Goal: Find specific page/section: Locate a particular part of the current website

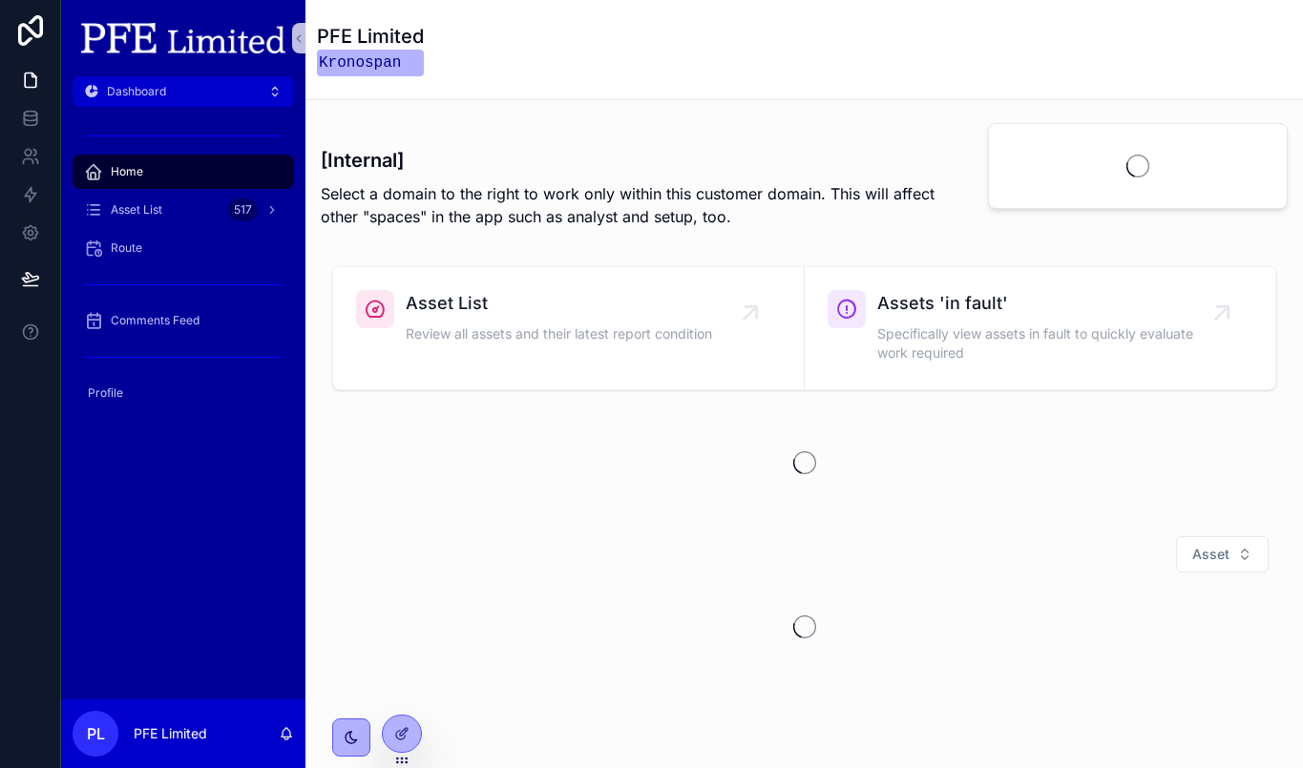
click at [586, 188] on p "Select a domain to the right to work only within this customer domain. This wil…" at bounding box center [637, 205] width 633 height 46
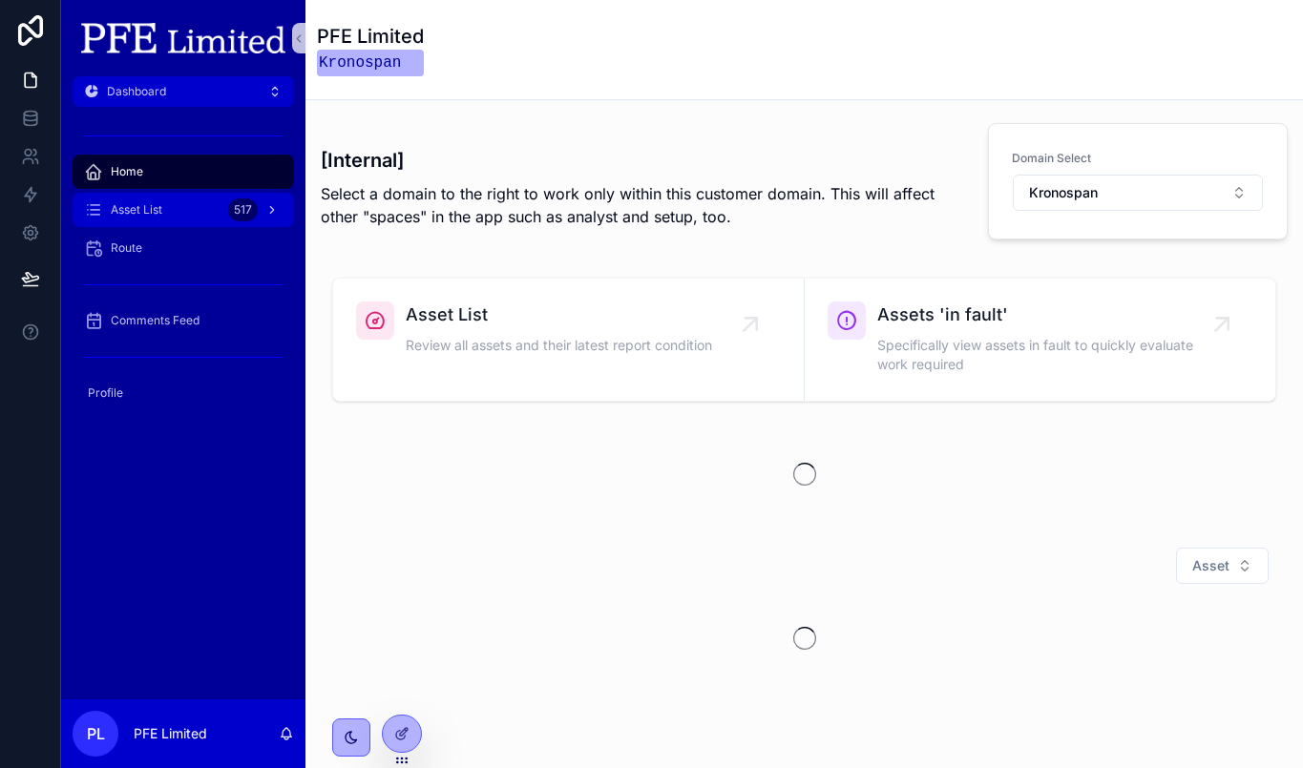
click at [232, 223] on div "517" at bounding box center [255, 210] width 54 height 31
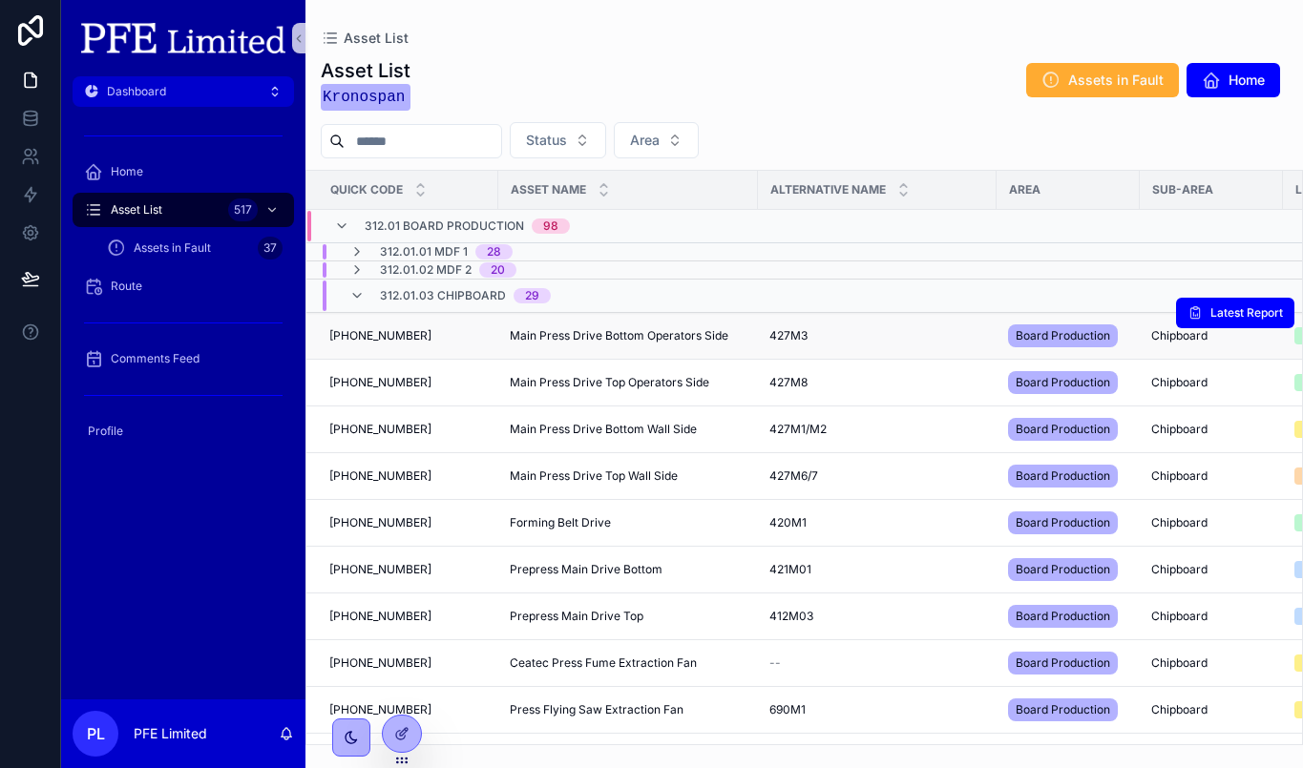
click at [434, 340] on div "[PHONE_NUMBER] [PHONE_NUMBER]" at bounding box center [407, 335] width 157 height 15
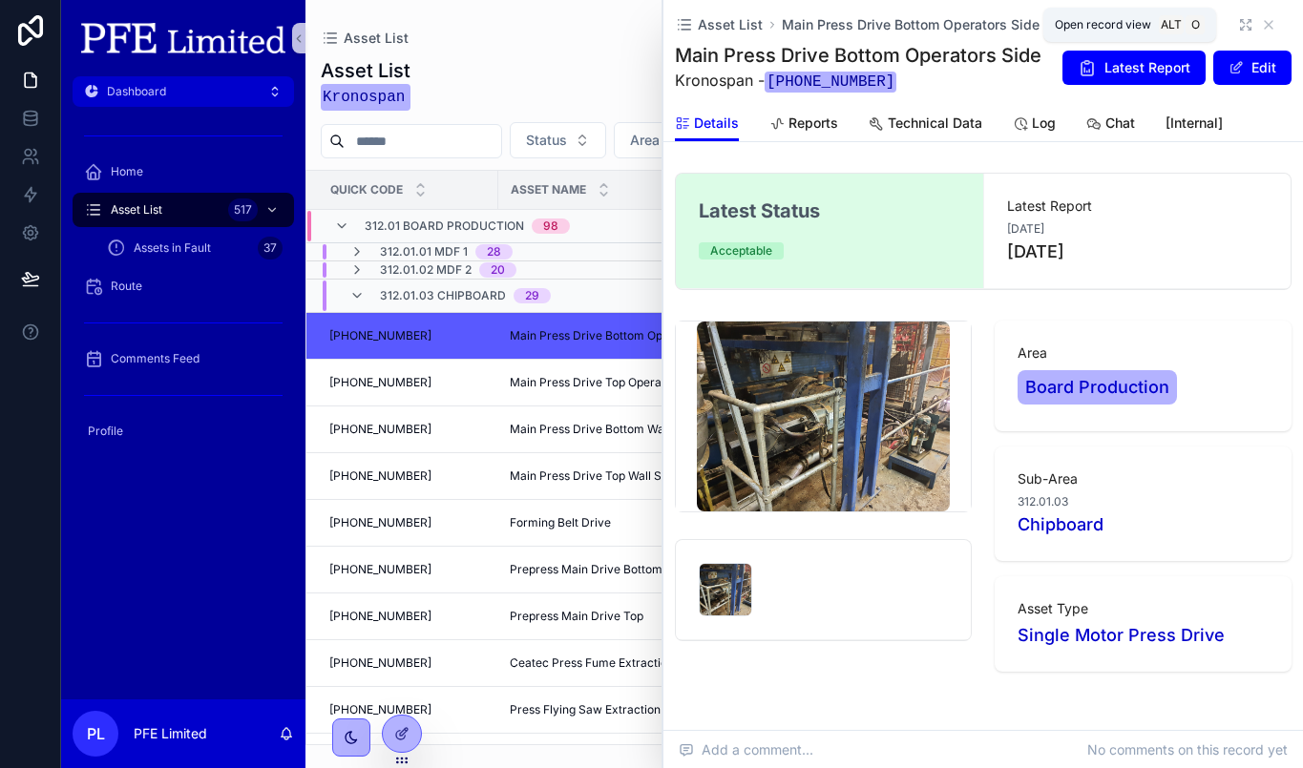
click at [1238, 26] on icon "scrollable content" at bounding box center [1245, 24] width 15 height 15
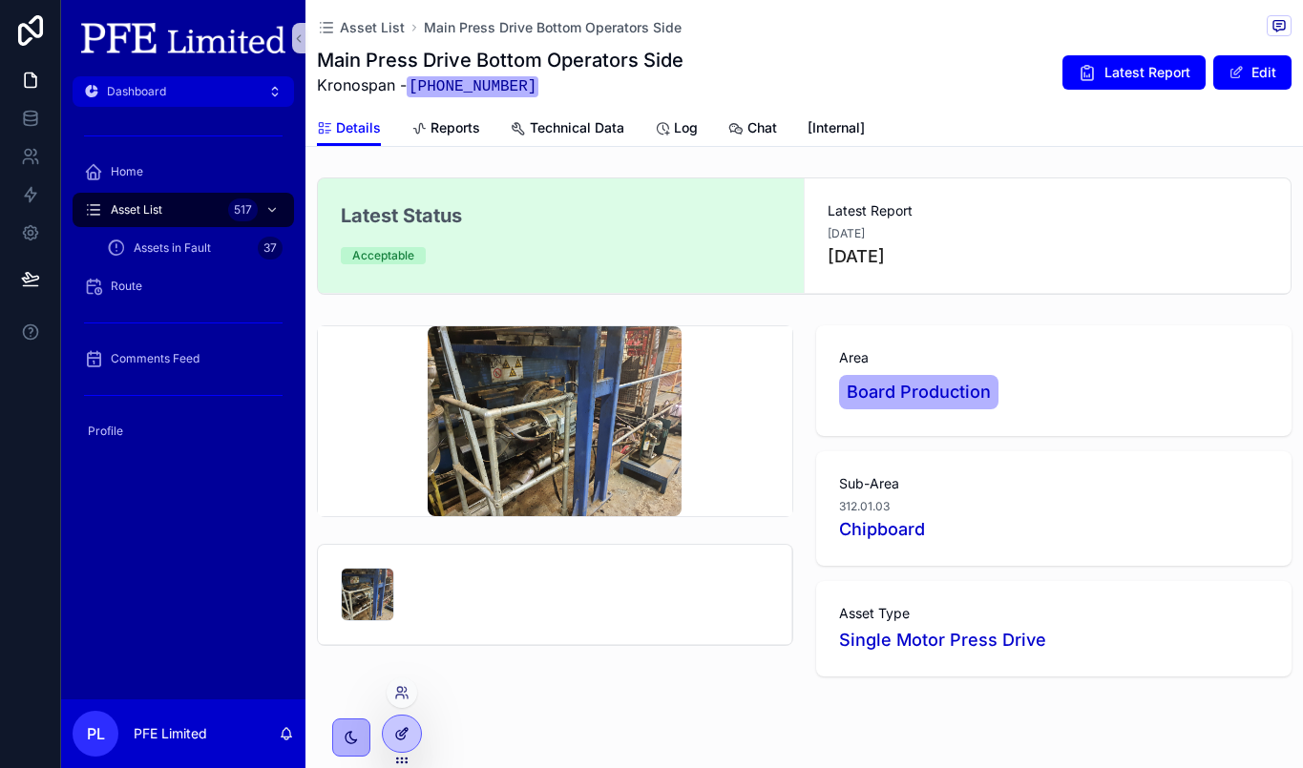
click at [388, 731] on div at bounding box center [402, 734] width 38 height 36
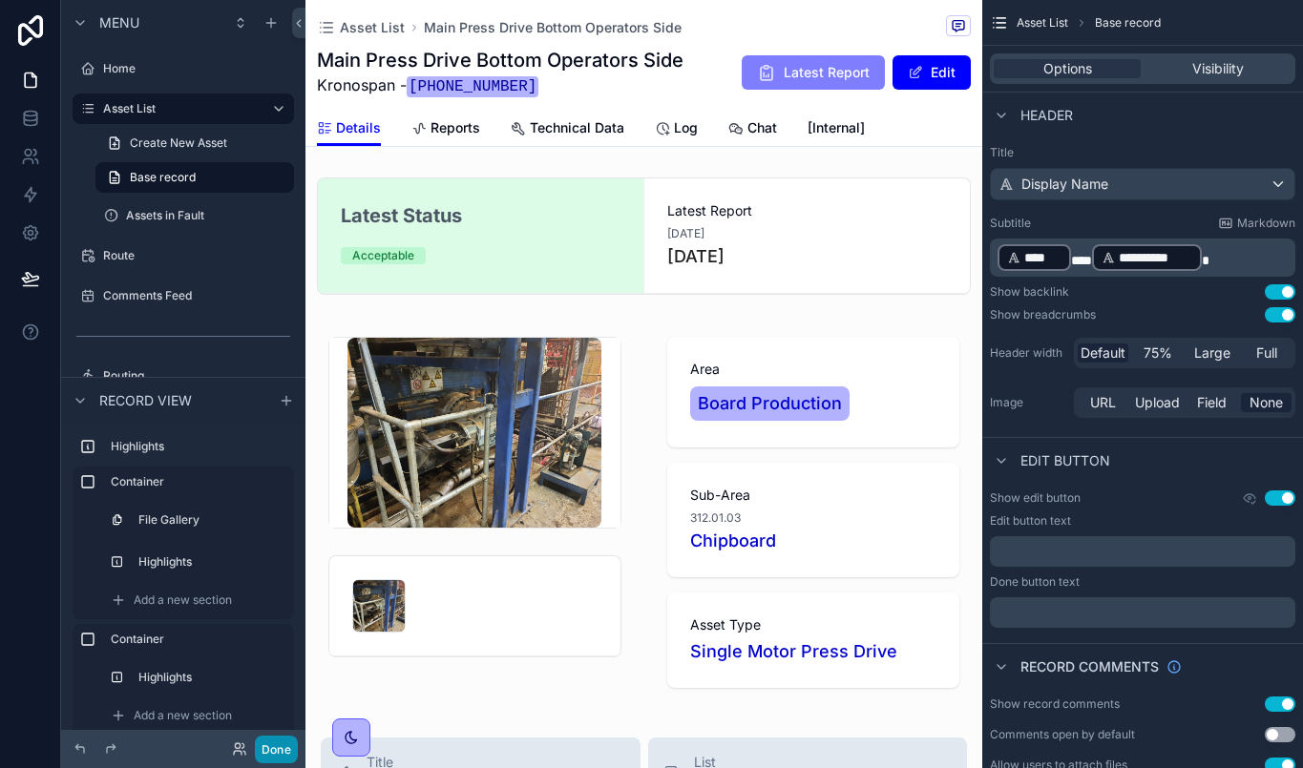
click at [291, 743] on button "Done" at bounding box center [276, 750] width 43 height 28
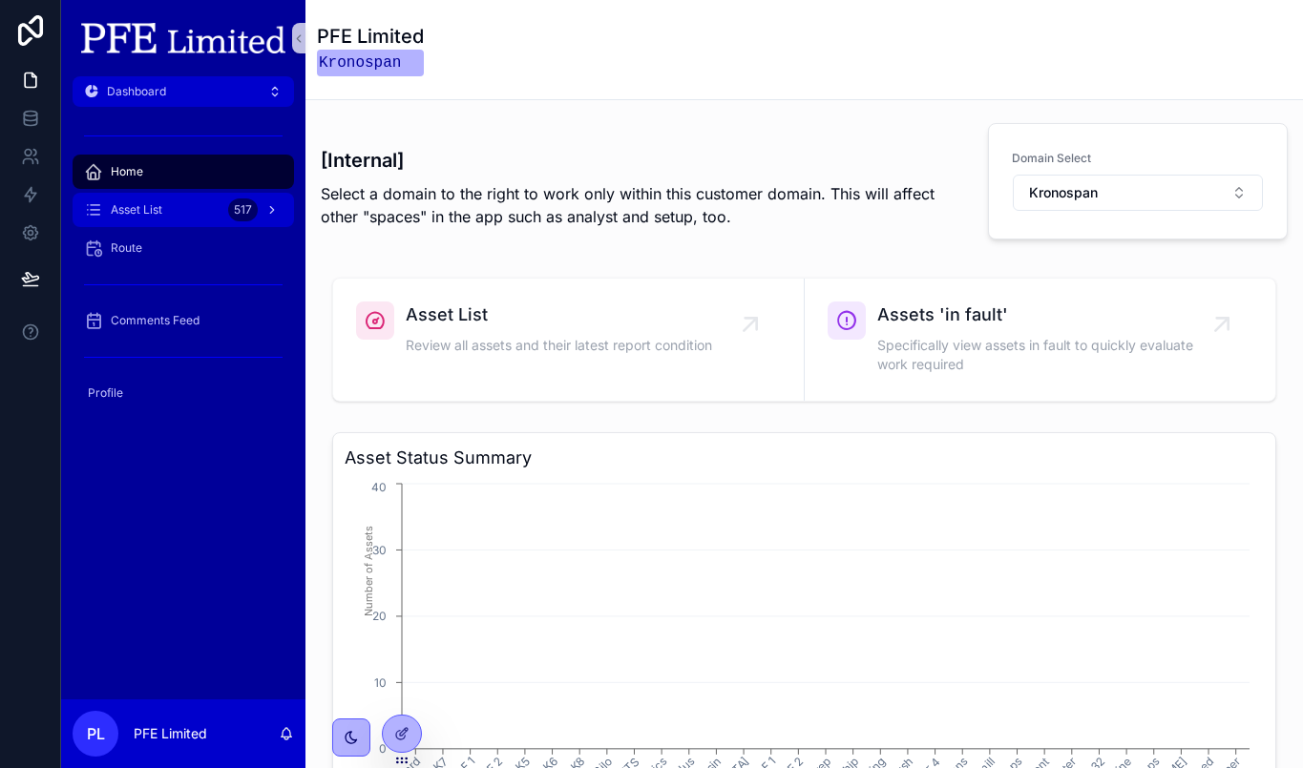
click at [131, 214] on span "Asset List" at bounding box center [137, 209] width 52 height 15
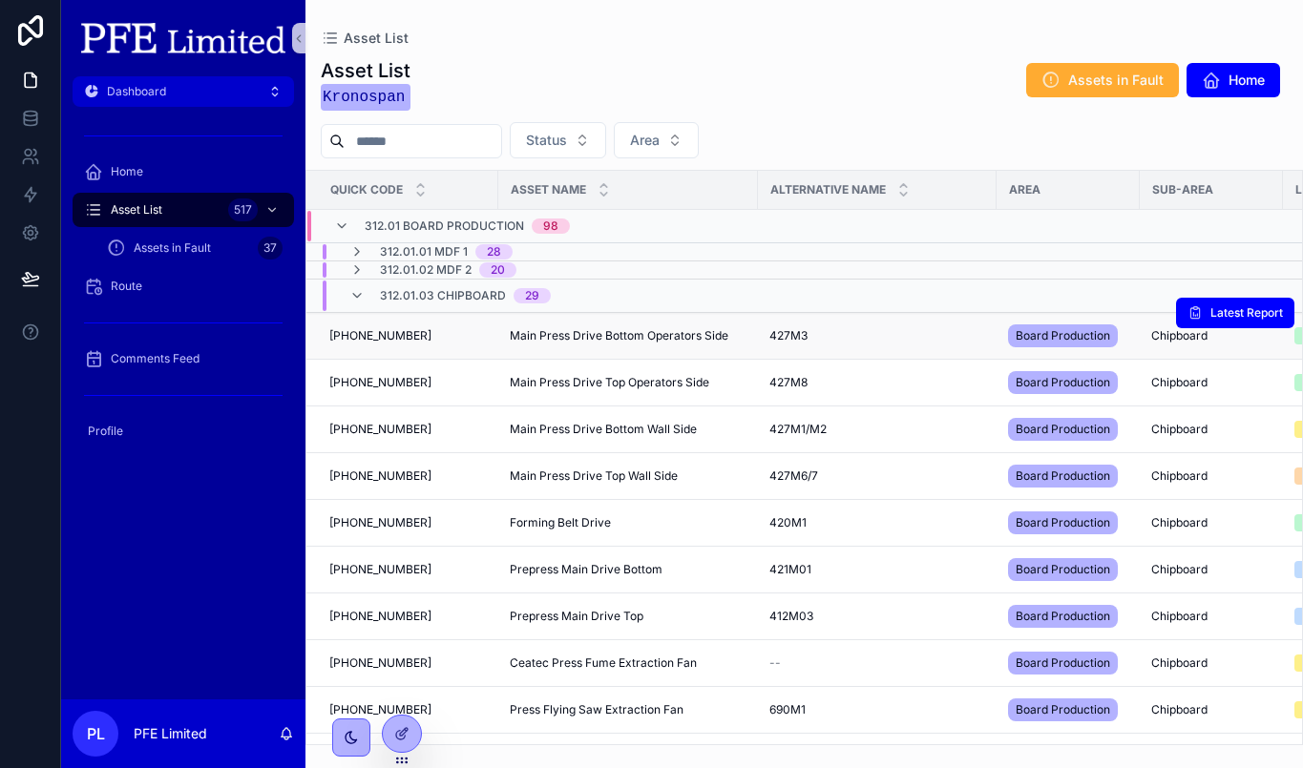
click at [427, 344] on td "[PHONE_NUMBER] [PHONE_NUMBER]" at bounding box center [402, 336] width 192 height 47
click at [430, 337] on div "[PHONE_NUMBER] [PHONE_NUMBER]" at bounding box center [407, 335] width 157 height 15
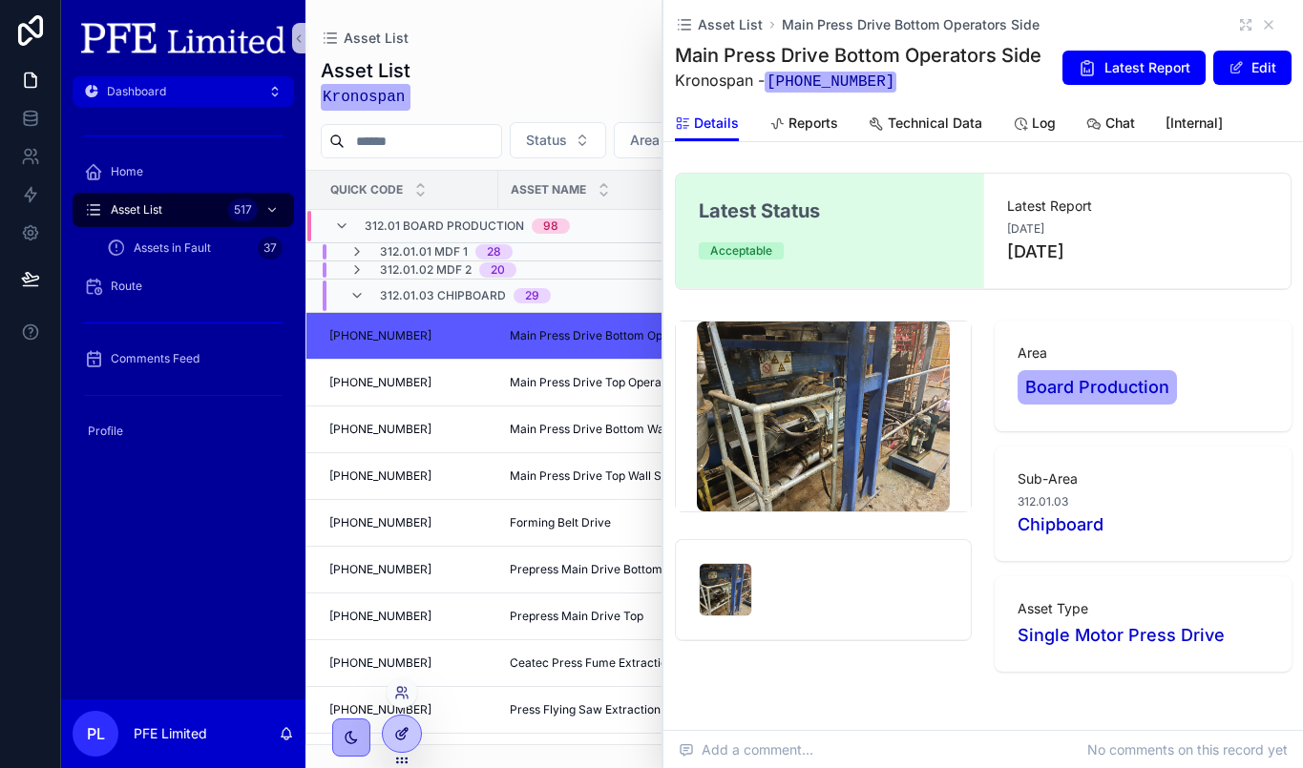
click at [402, 731] on icon at bounding box center [404, 732] width 8 height 8
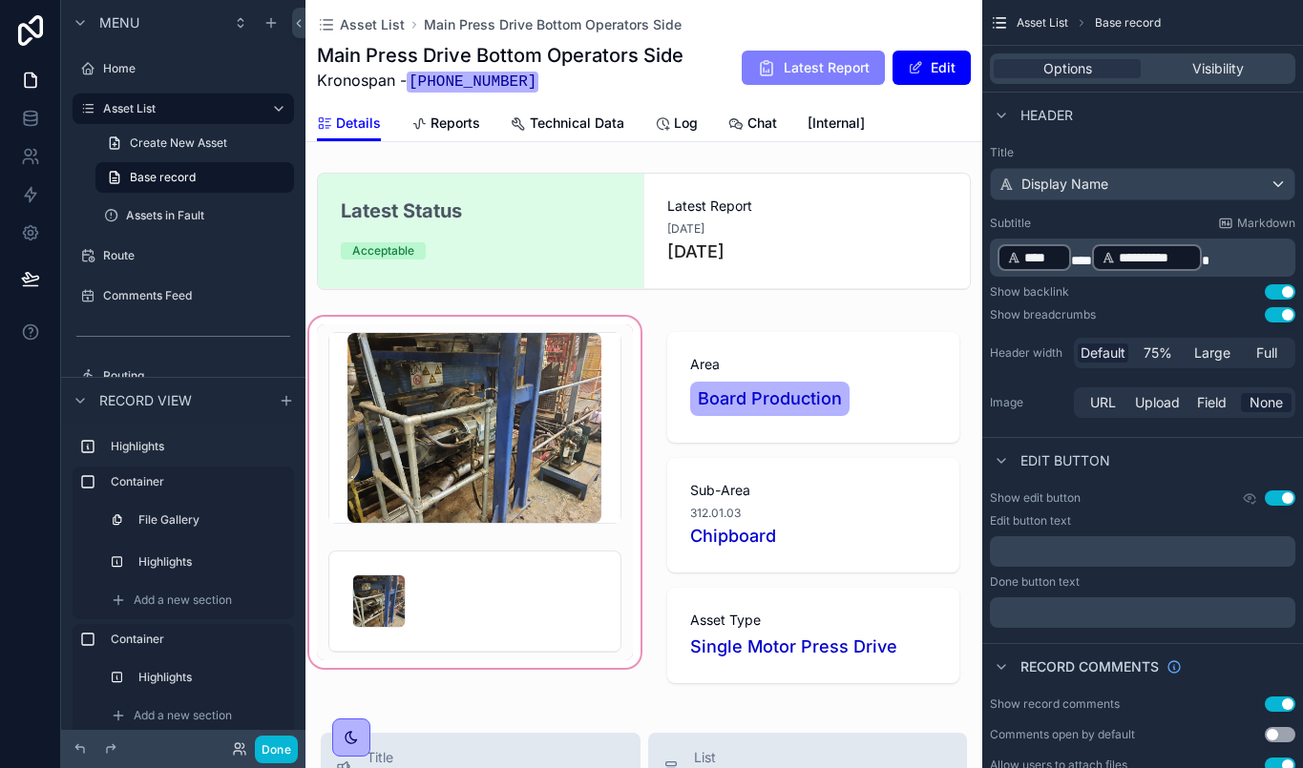
click at [540, 421] on div "scrollable content" at bounding box center [474, 507] width 339 height 389
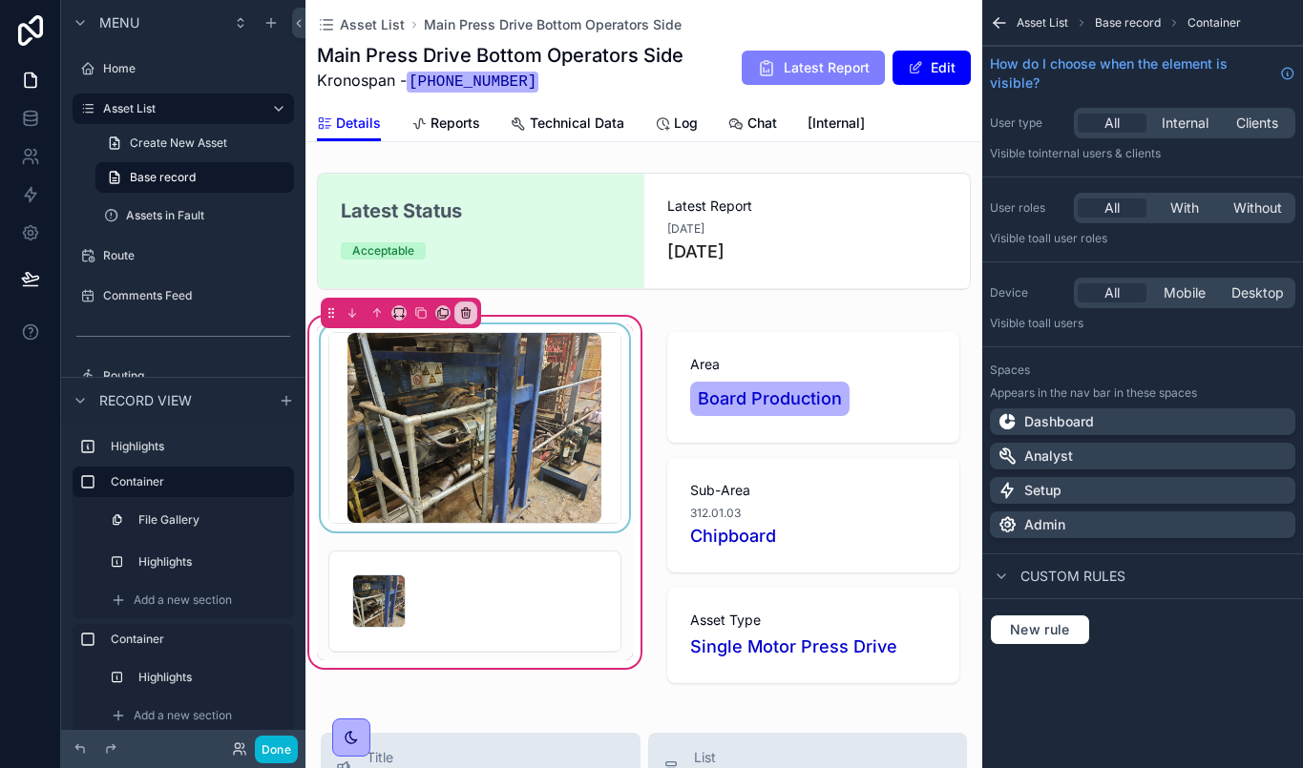
click at [501, 465] on div "scrollable content" at bounding box center [475, 427] width 316 height 207
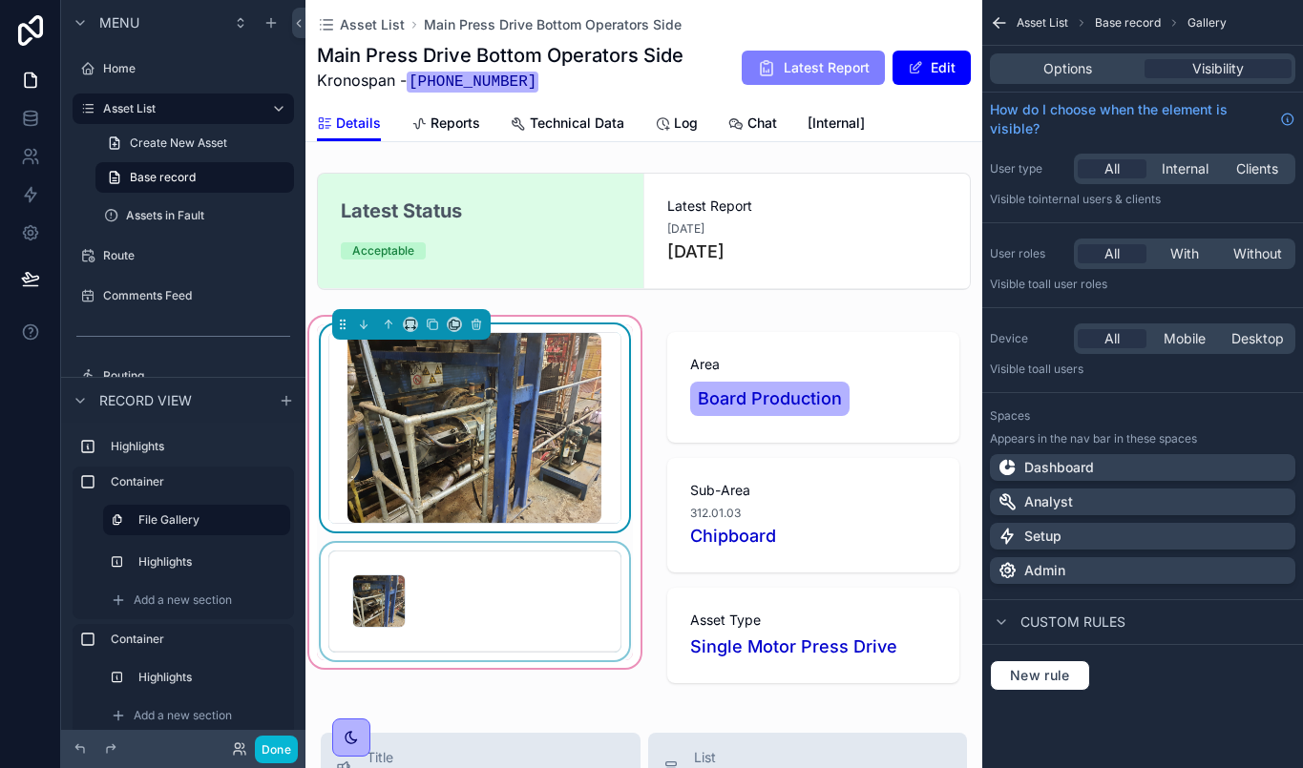
click at [529, 622] on div "scrollable content" at bounding box center [475, 601] width 316 height 117
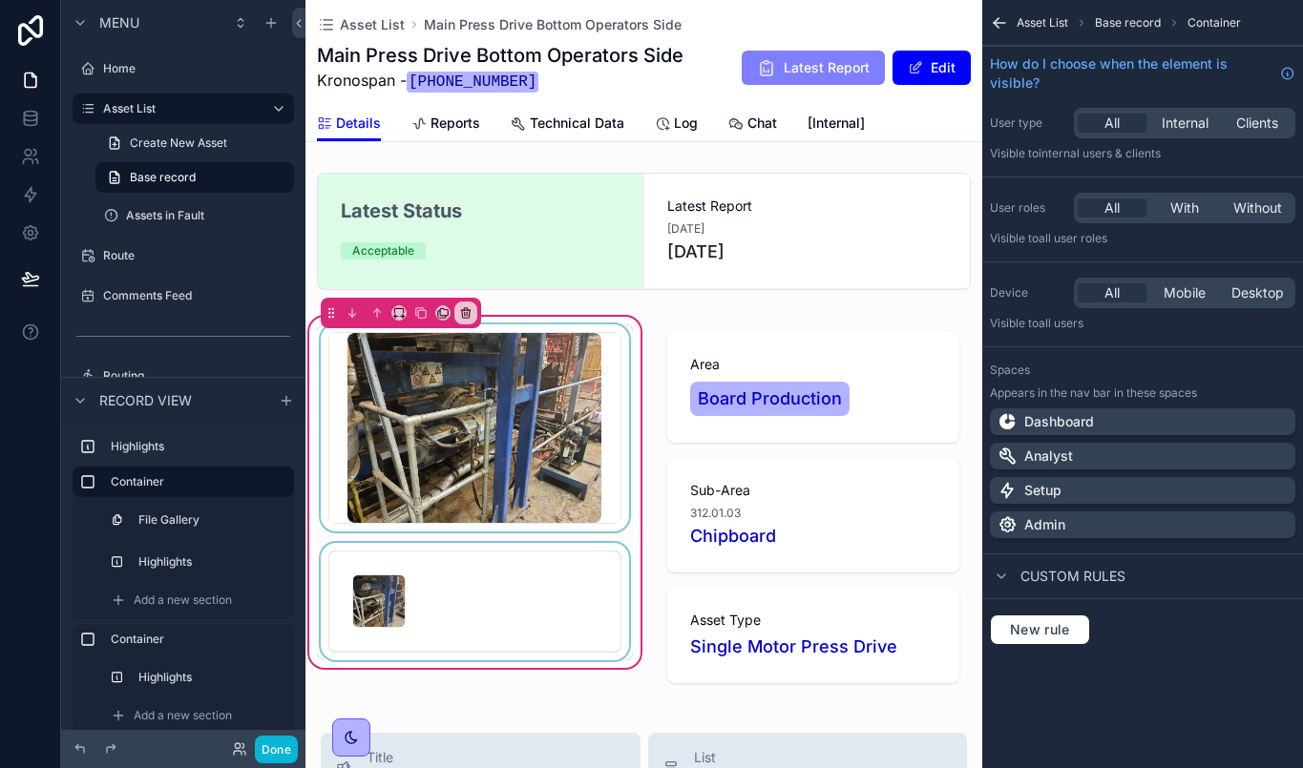
click at [530, 608] on div "scrollable content" at bounding box center [475, 601] width 316 height 117
